Goal: Transaction & Acquisition: Purchase product/service

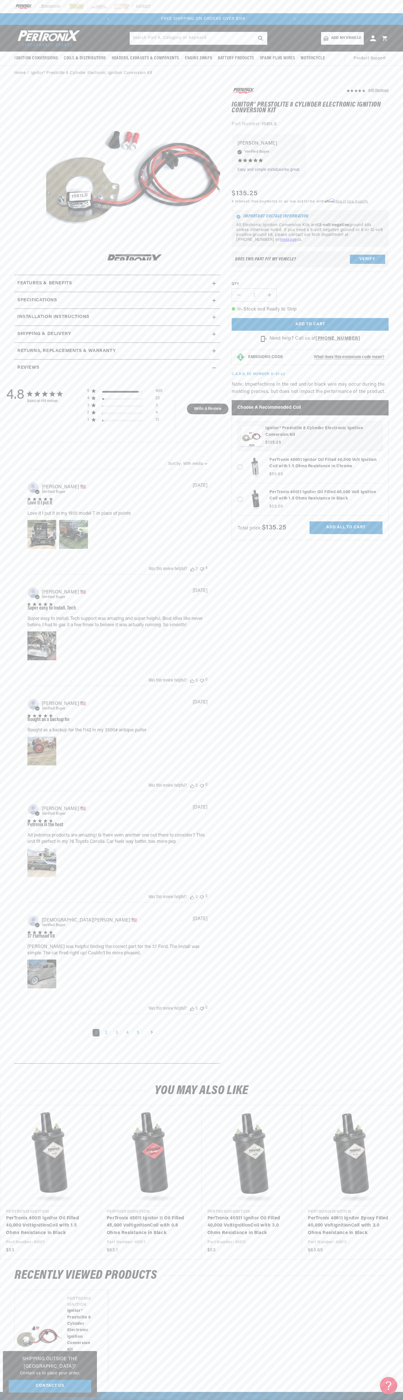
scroll to position [0, 175]
click at [14, 14] on slideshow-component "SHOP BEST SELLING IGNITION & EXHAUST FREE SHIPPING ON ORDERS OVER $109" at bounding box center [201, 19] width 403 height 12
click at [383, 799] on div "448 Reviews" at bounding box center [304, 578] width 168 height 983
click at [16, 1400] on html "Skip to content Your cart Your cart is empty Get the right parts the first time…" at bounding box center [201, 700] width 403 height 1400
click at [3, 700] on section "448 Reviews" at bounding box center [201, 577] width 403 height 992
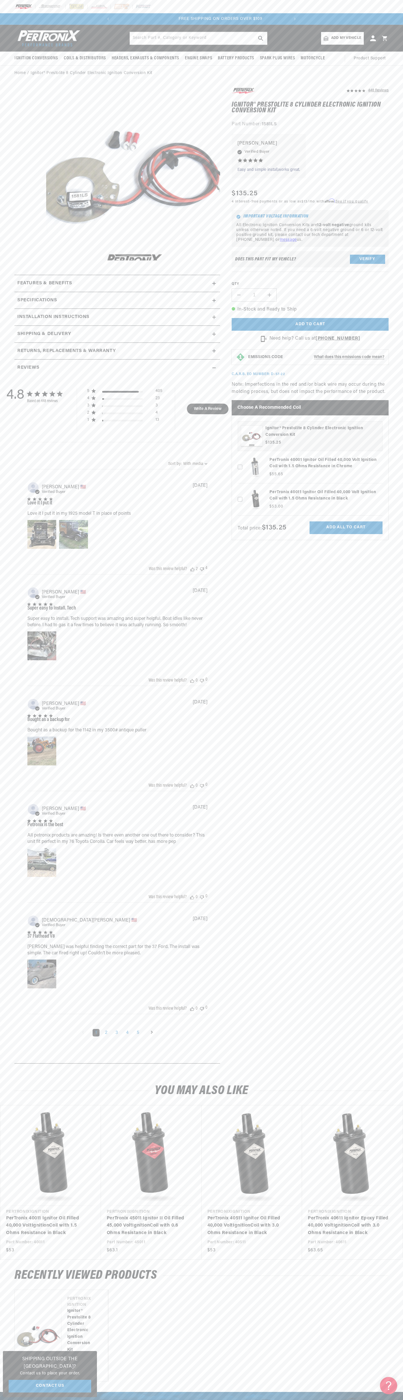
scroll to position [0, 175]
